Goal: Information Seeking & Learning: Learn about a topic

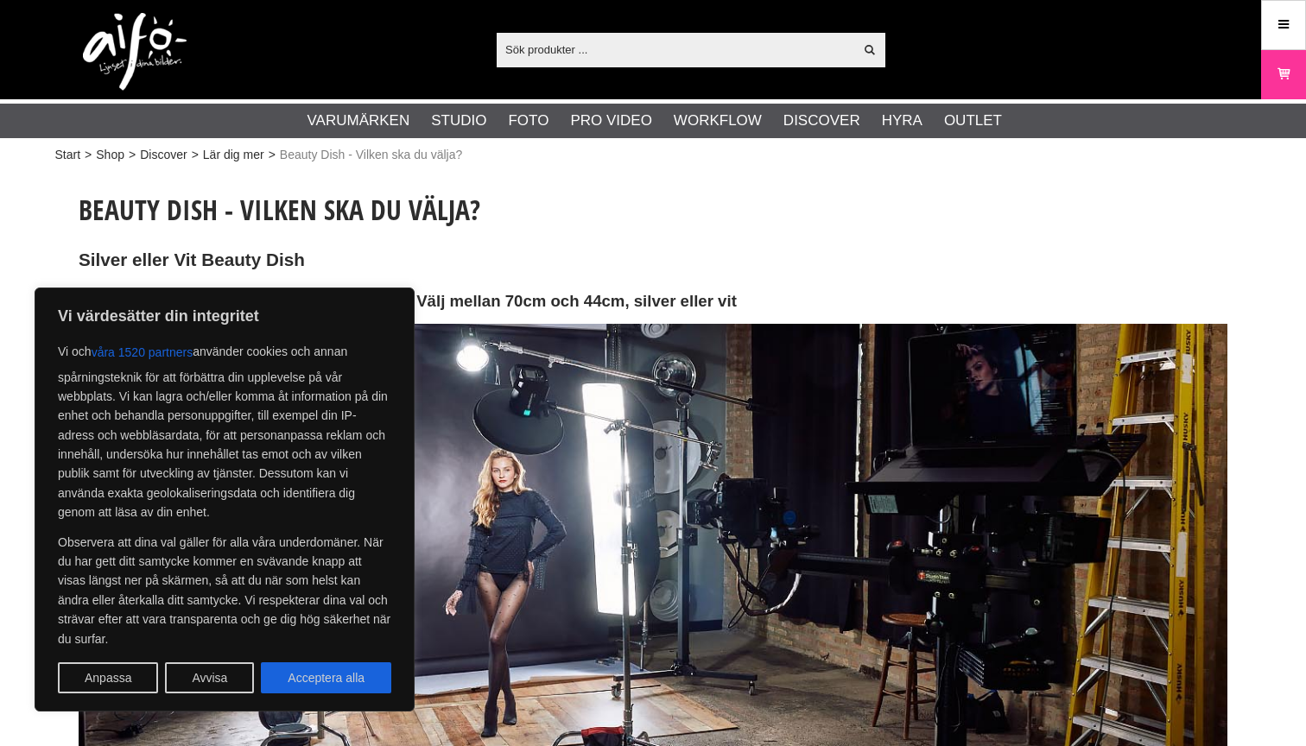
scroll to position [23, 0]
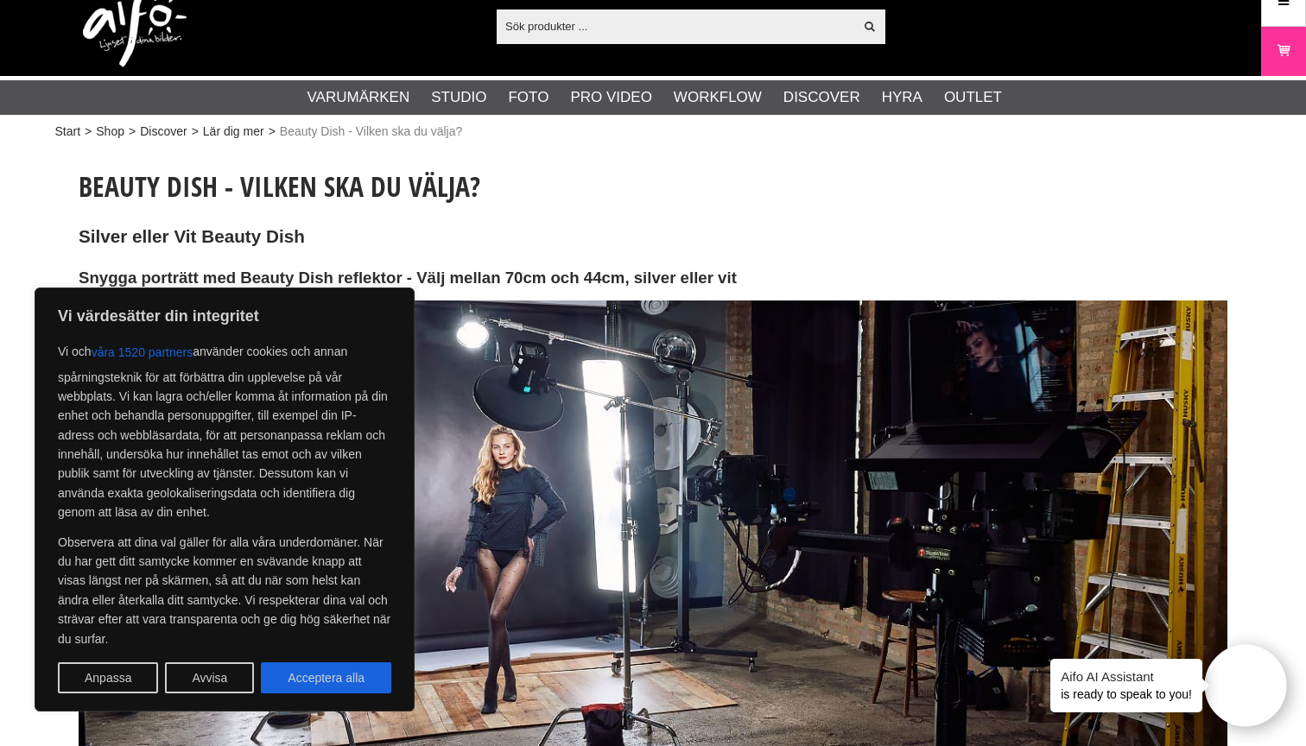
click at [798, 234] on h2 "Silver eller Vit Beauty Dish" at bounding box center [653, 237] width 1149 height 25
click at [359, 684] on button "Acceptera alla" at bounding box center [326, 678] width 130 height 31
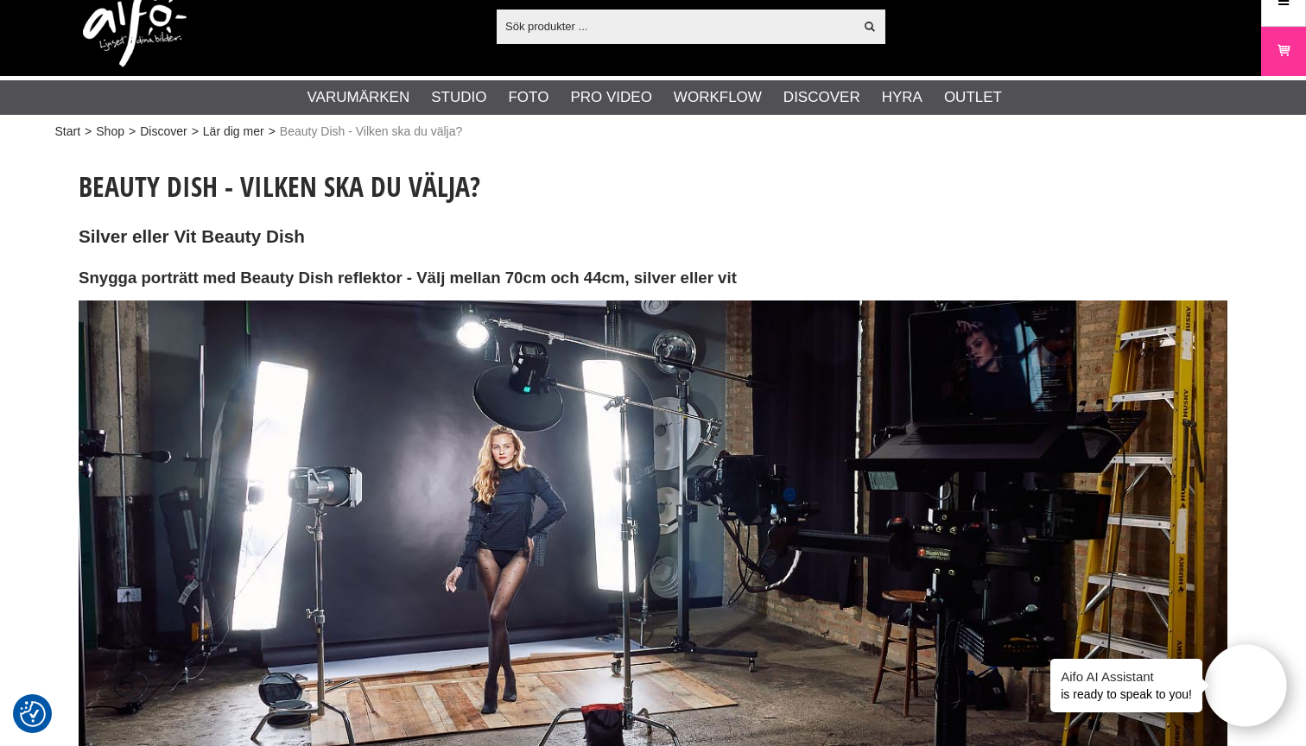
checkbox input "true"
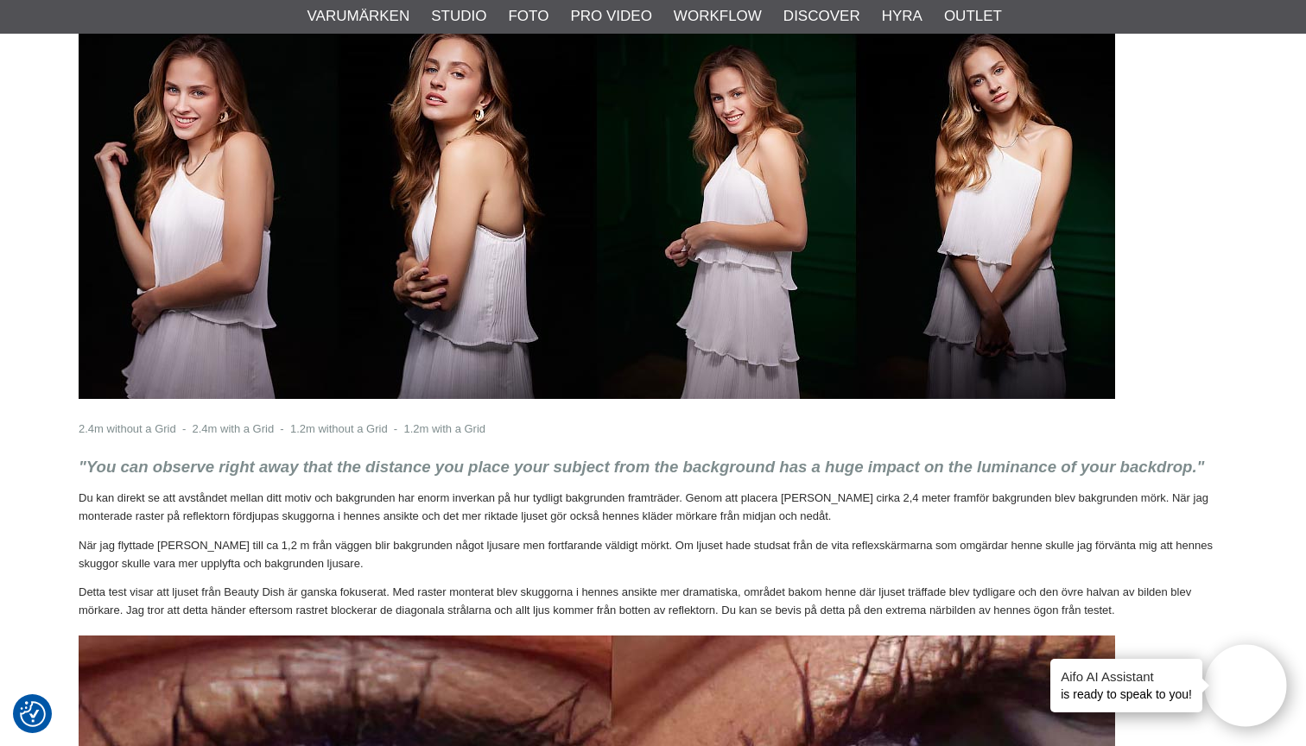
scroll to position [6470, 0]
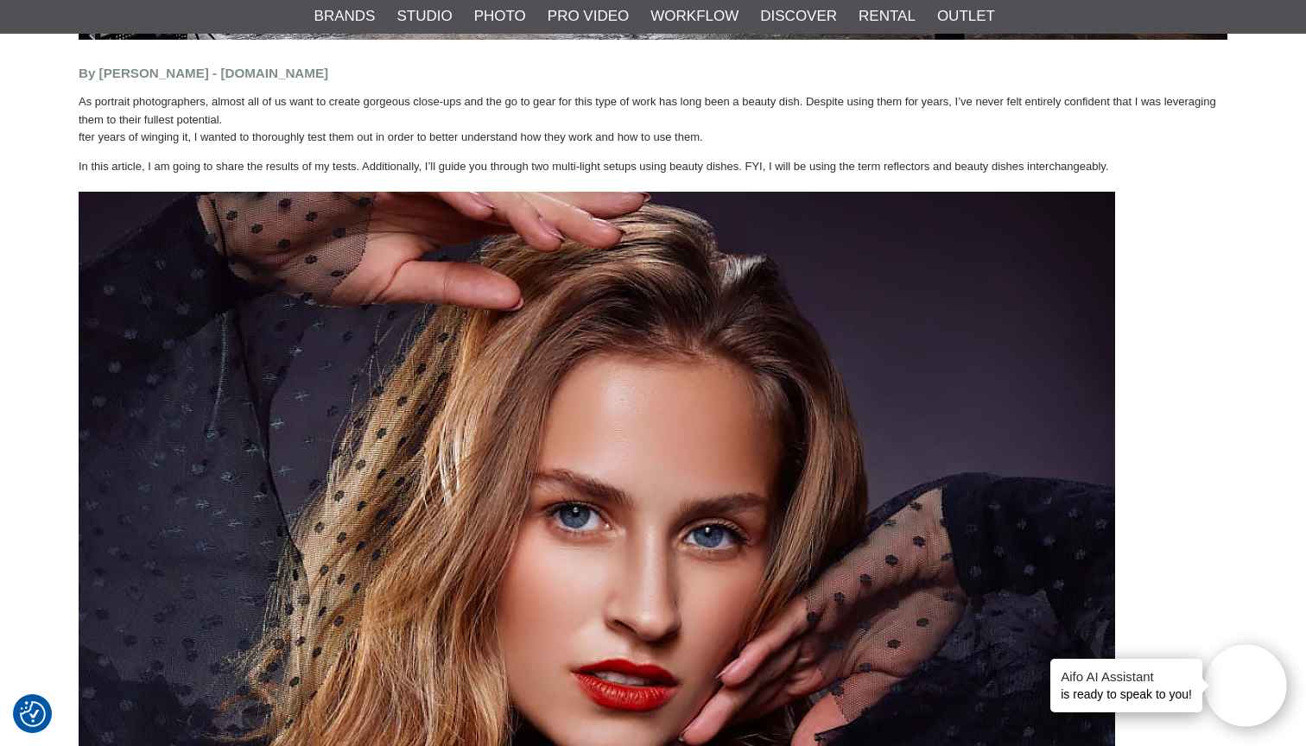
scroll to position [794, 0]
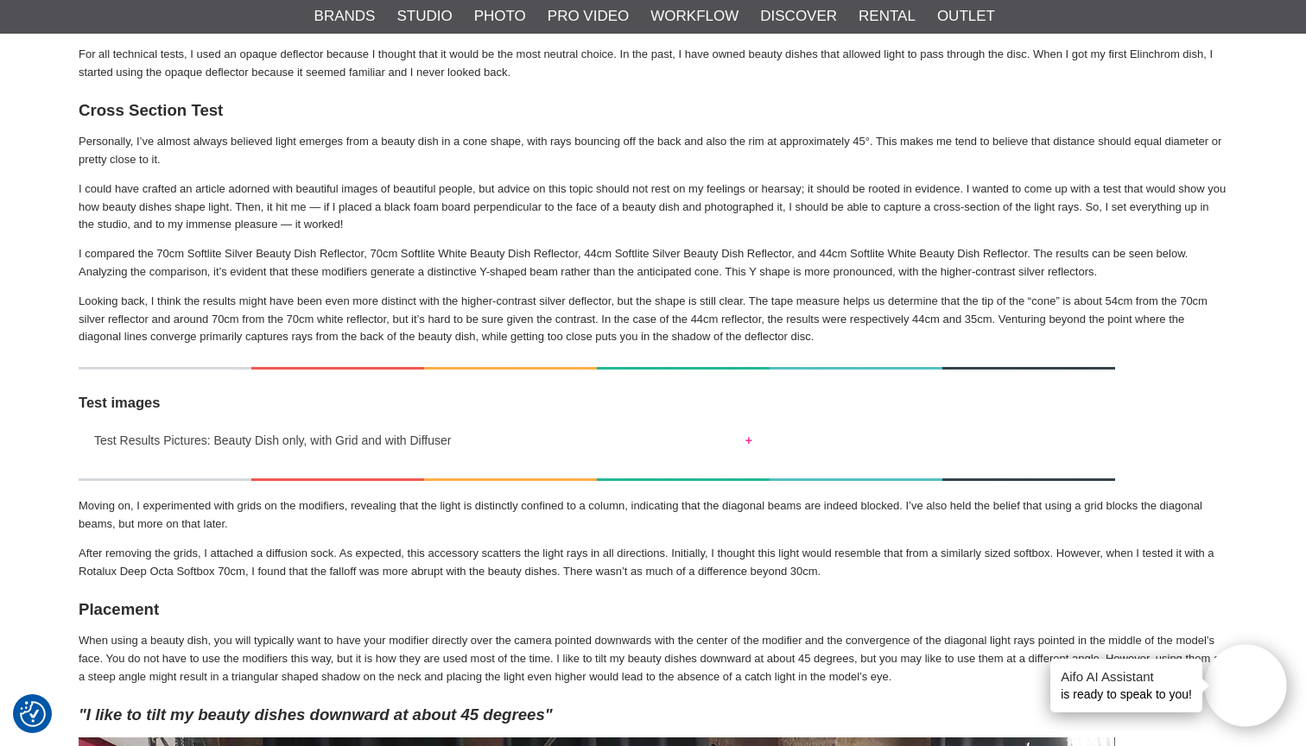
scroll to position [2067, 0]
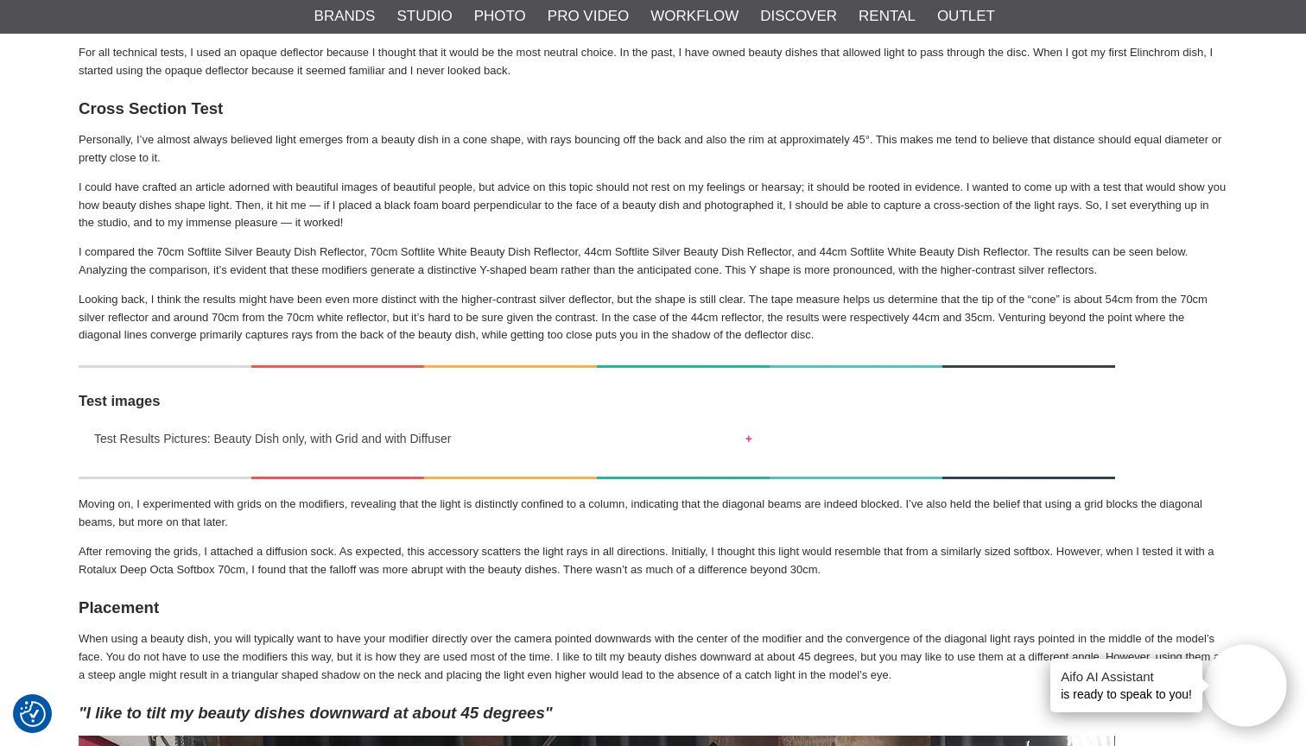
click at [237, 212] on p "I could have crafted an article adorned with beautiful images of beautiful peop…" at bounding box center [653, 206] width 1149 height 54
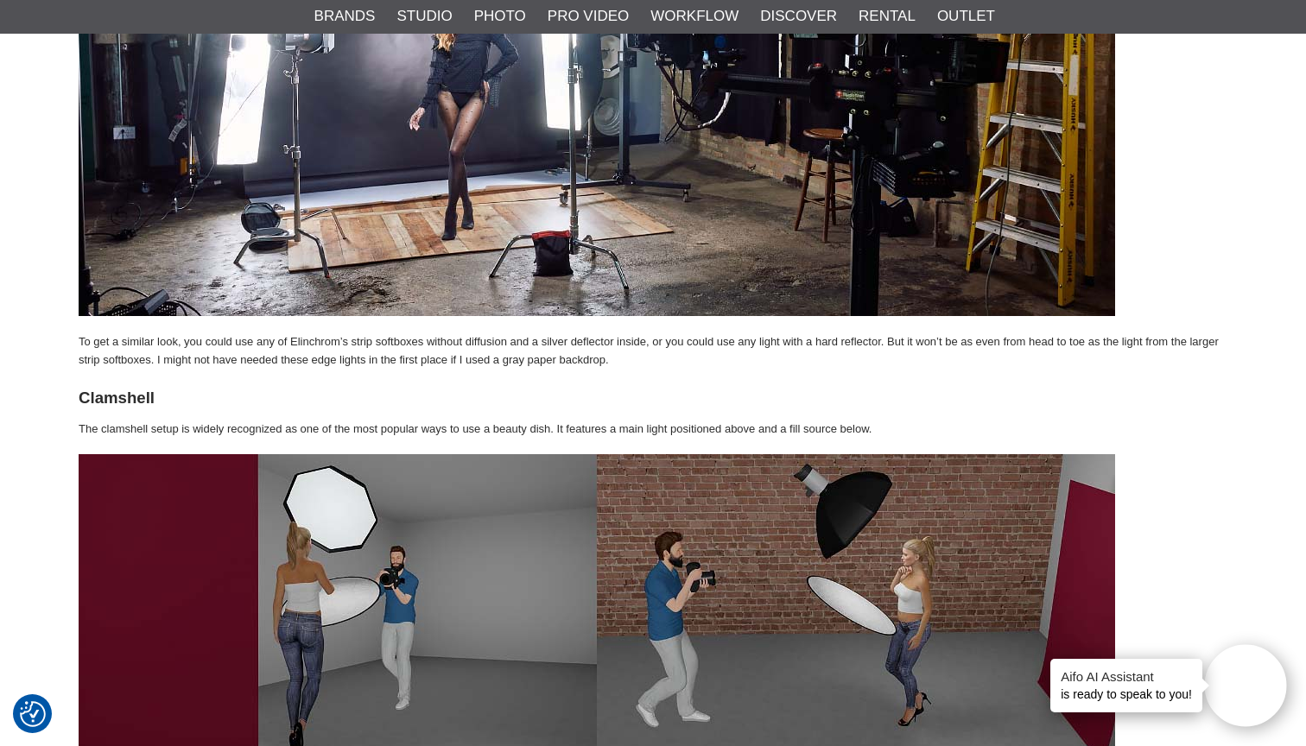
scroll to position [9096, 0]
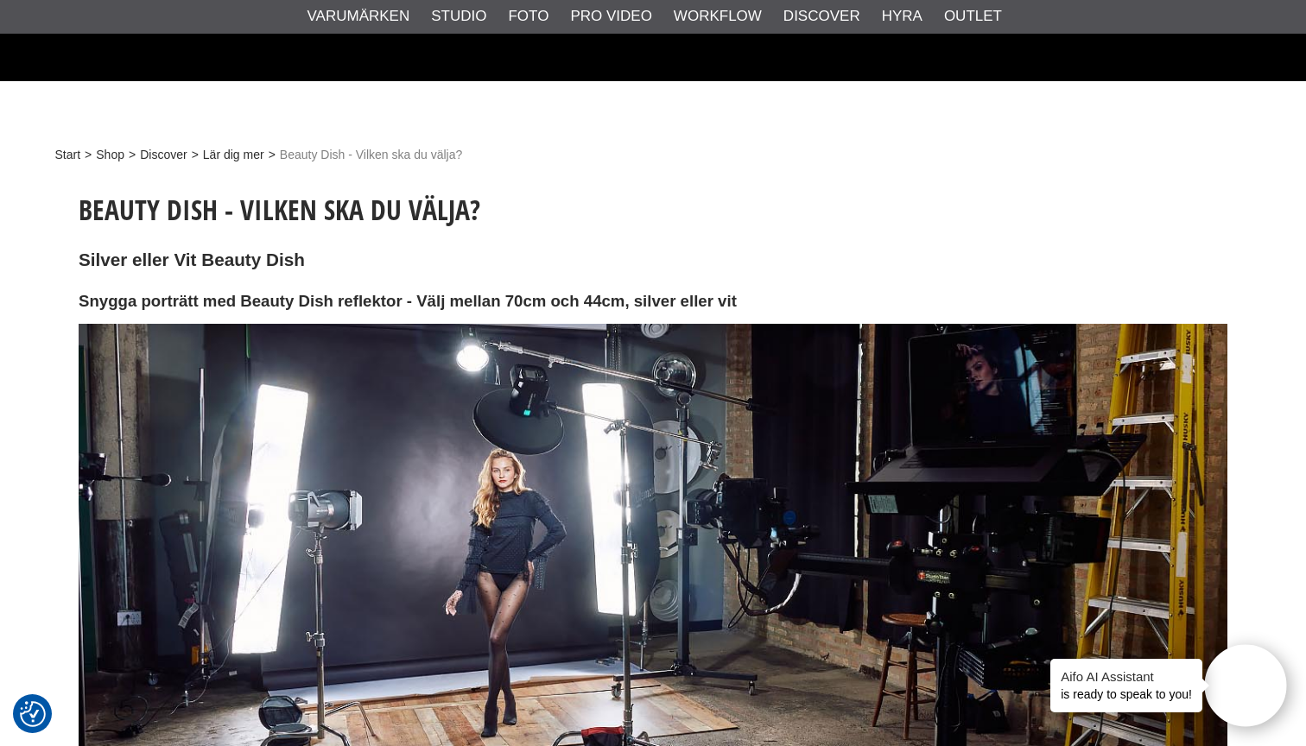
scroll to position [6470, 0]
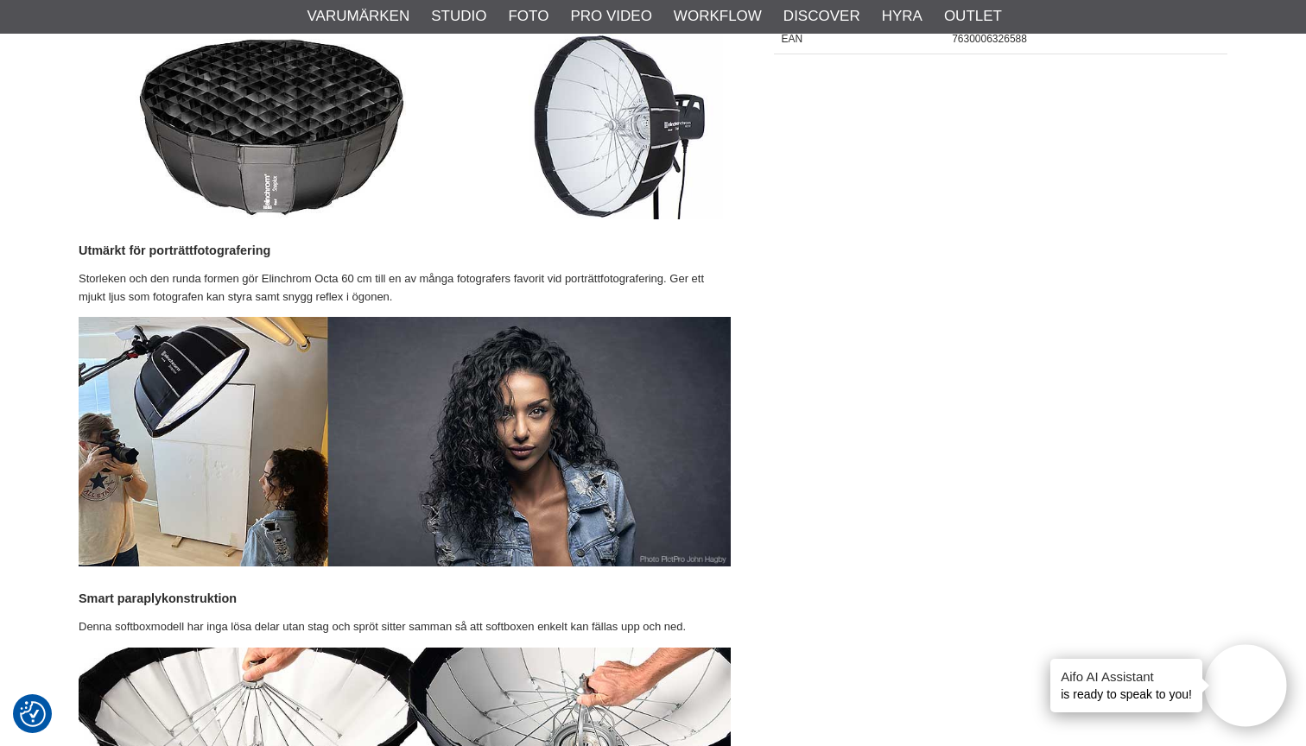
scroll to position [1010, 0]
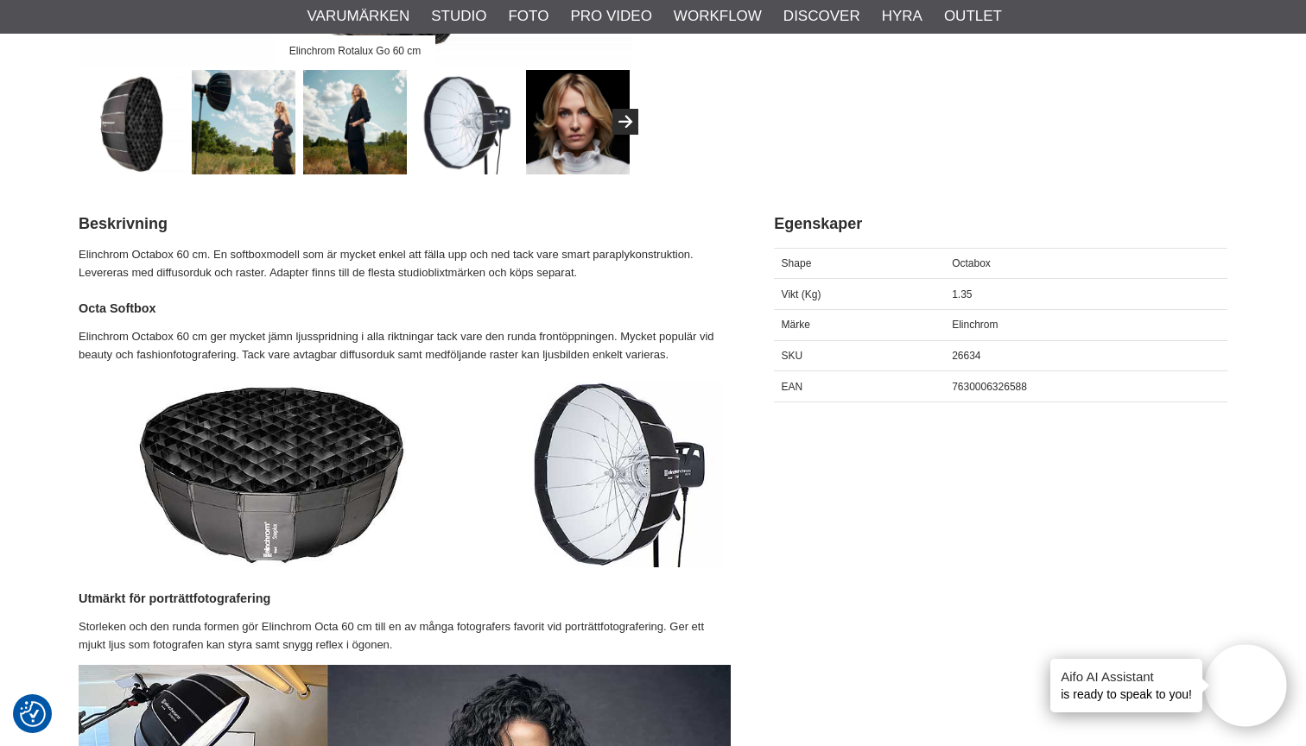
scroll to position [663, 0]
